Goal: Book appointment/travel/reservation

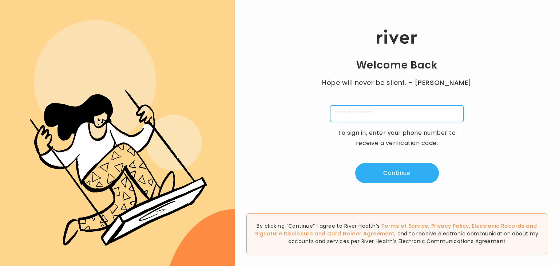
click at [345, 113] on input "tel" at bounding box center [397, 113] width 134 height 17
type input "**********"
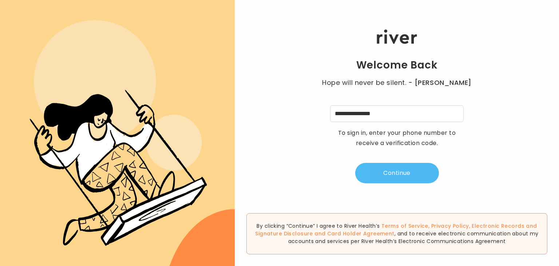
click at [396, 179] on button "Continue" at bounding box center [397, 173] width 84 height 20
type input "*"
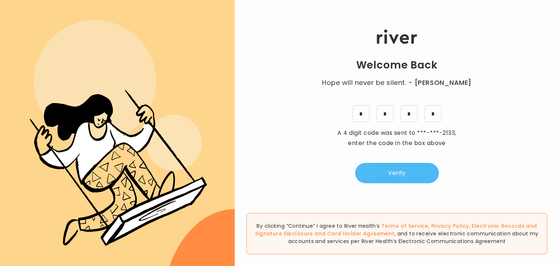
click at [397, 167] on button "Verify" at bounding box center [397, 173] width 84 height 20
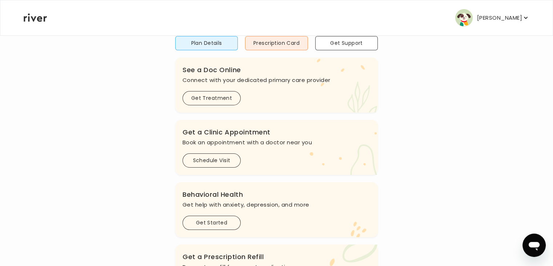
scroll to position [96, 0]
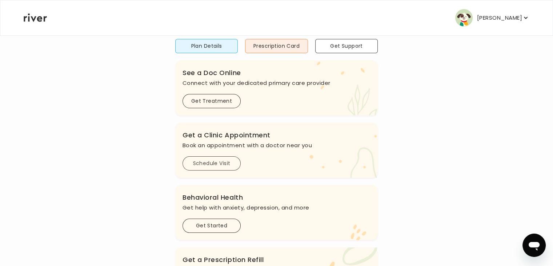
click at [219, 161] on button "Schedule Visit" at bounding box center [212, 163] width 58 height 14
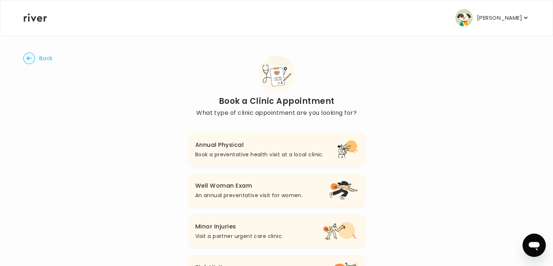
click at [253, 152] on p "Book a preventative health visit at a local clinic." at bounding box center [259, 154] width 128 height 9
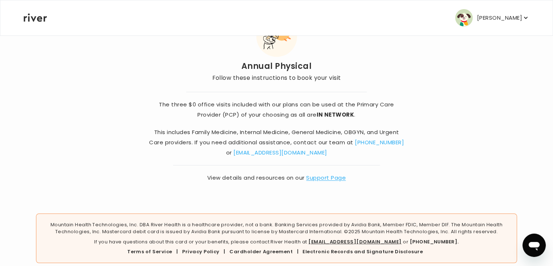
scroll to position [51, 0]
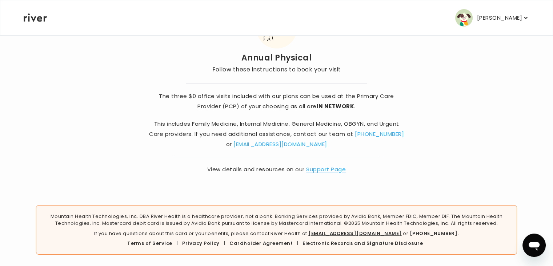
click at [273, 94] on p "The three $0 office visits included with our plans can be used at the Primary C…" at bounding box center [276, 101] width 258 height 20
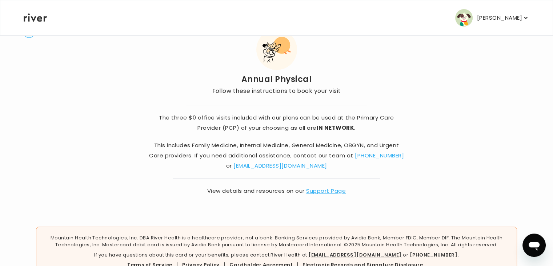
scroll to position [29, 0]
click at [327, 190] on link "Support Page" at bounding box center [326, 191] width 40 height 8
